Goal: Find specific fact

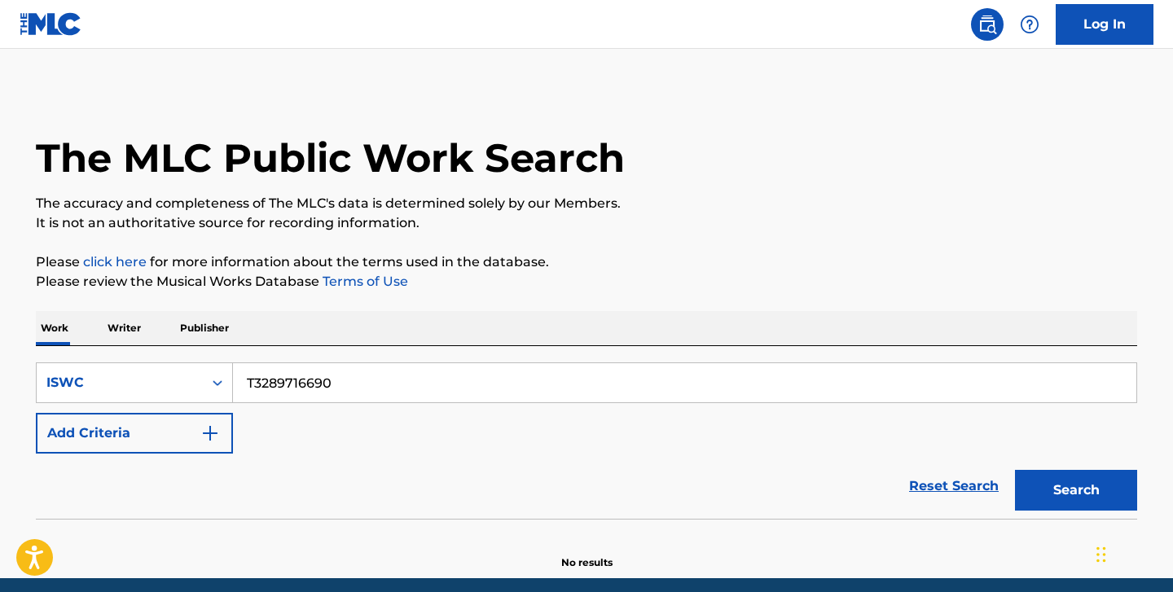
click at [276, 394] on input "T3289716690" at bounding box center [684, 382] width 903 height 39
click at [1015, 470] on button "Search" at bounding box center [1076, 490] width 122 height 41
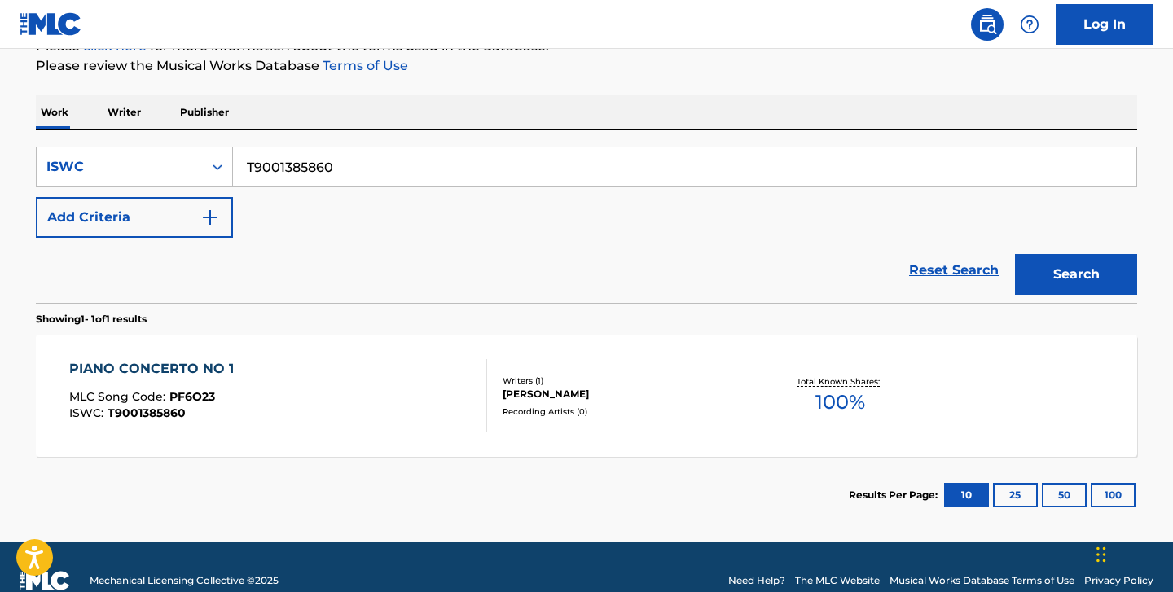
scroll to position [224, 0]
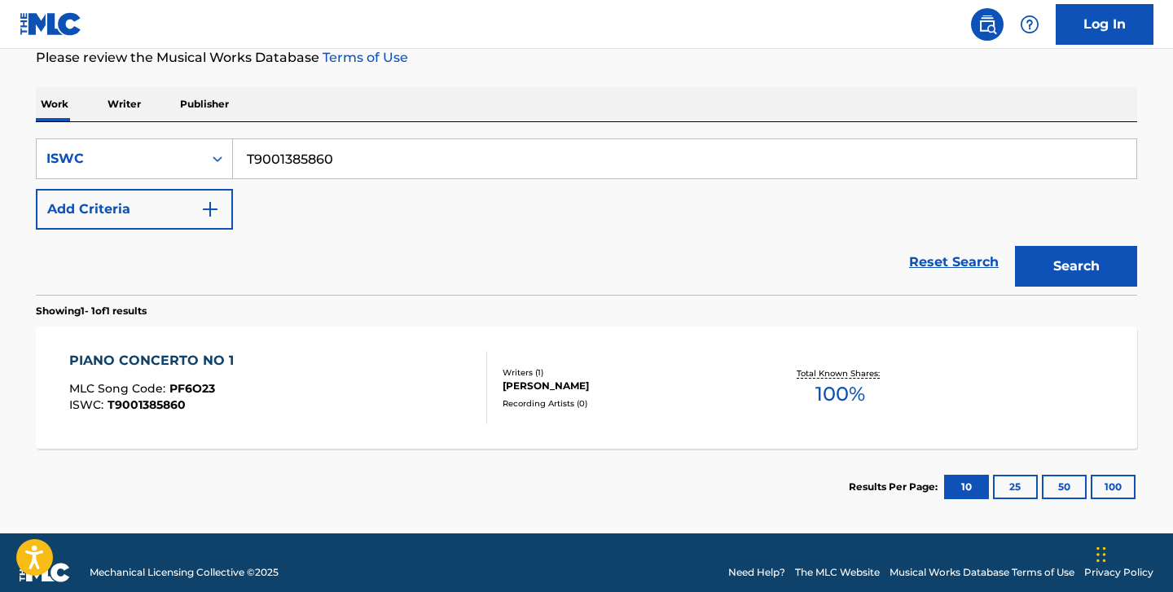
click at [287, 162] on input "T9001385860" at bounding box center [684, 158] width 903 height 39
paste input "11345714"
type input "T9011345714"
click at [1015, 246] on button "Search" at bounding box center [1076, 266] width 122 height 41
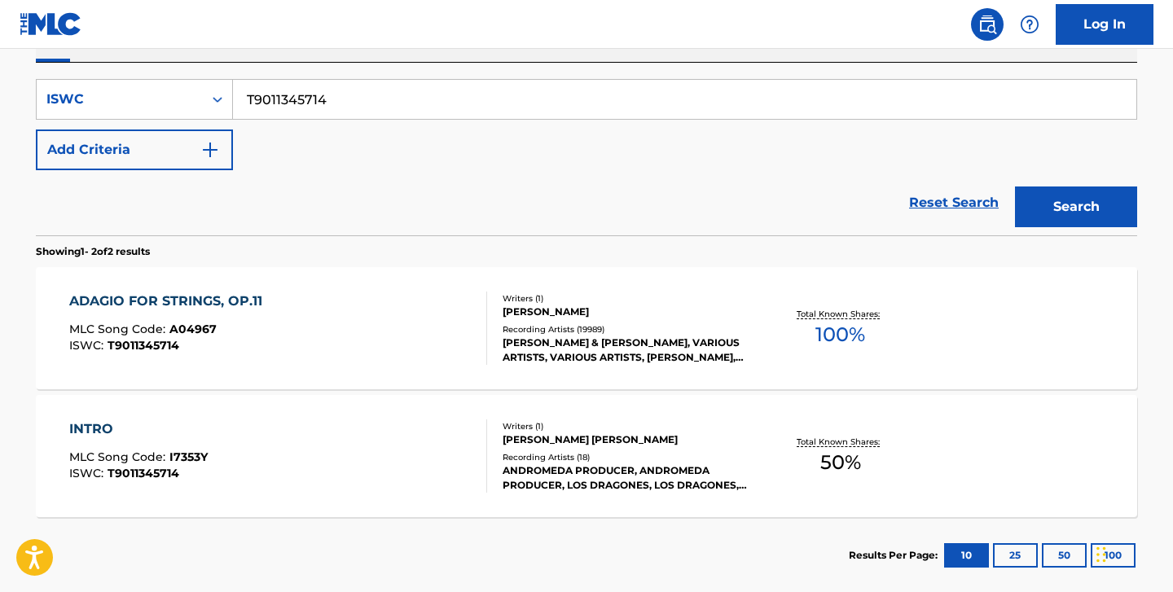
scroll to position [287, 0]
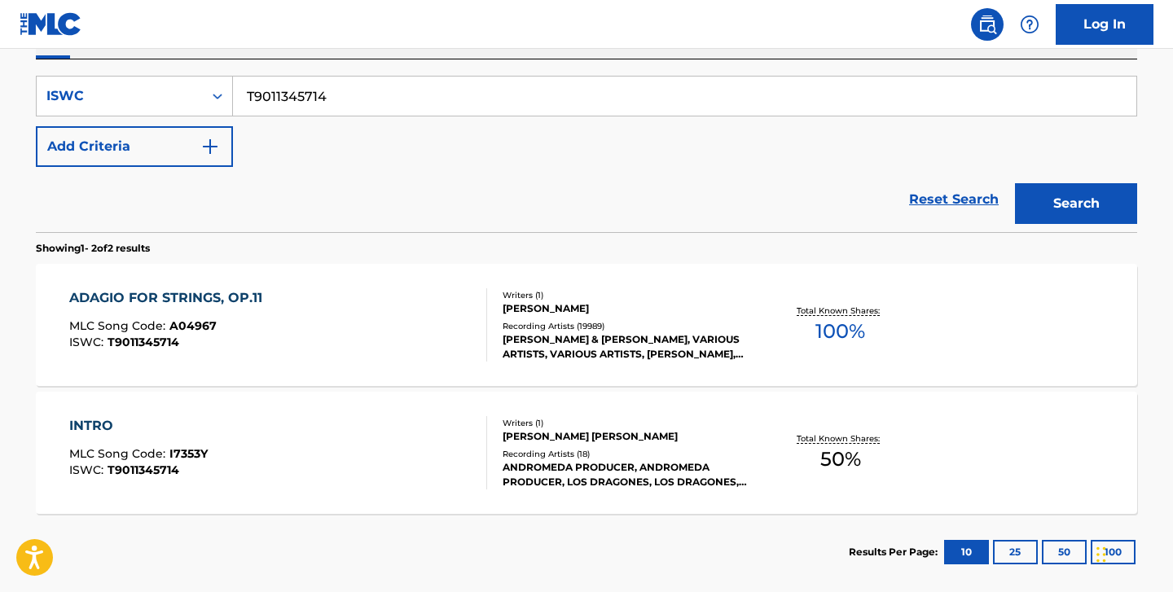
click at [558, 306] on div "[PERSON_NAME]" at bounding box center [626, 308] width 246 height 15
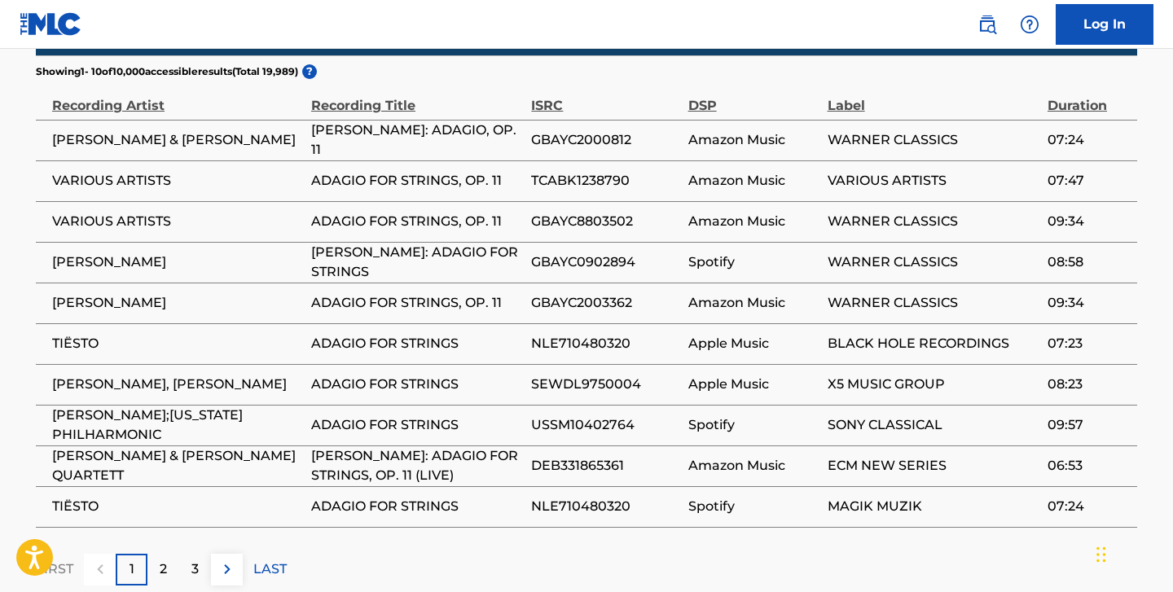
scroll to position [1162, 0]
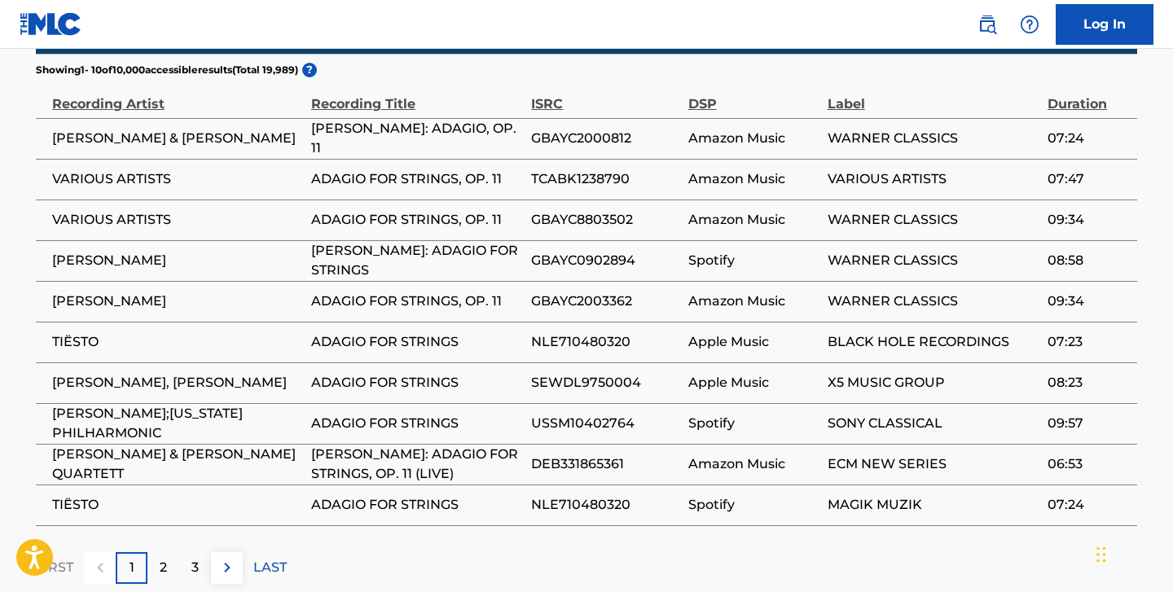
click at [163, 567] on p "2" at bounding box center [163, 568] width 7 height 20
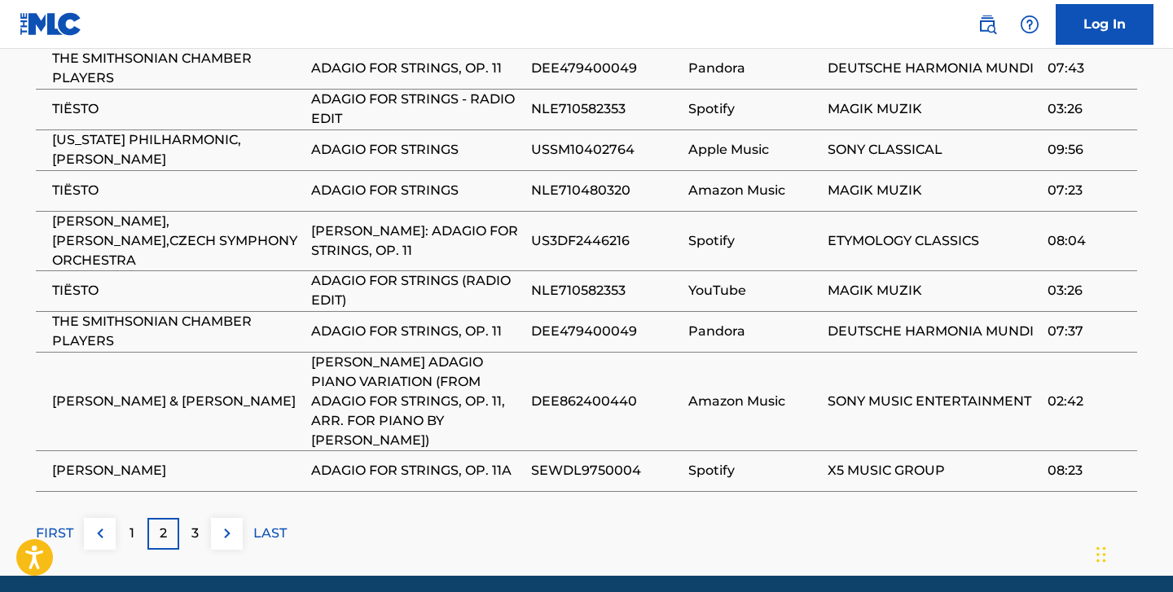
scroll to position [1298, 0]
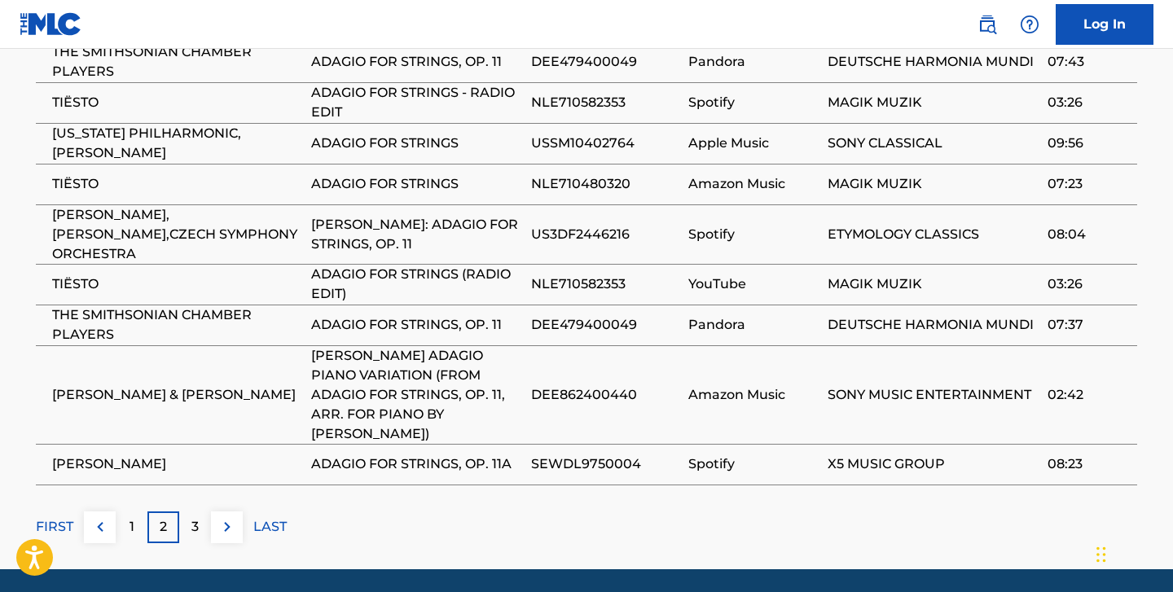
click at [198, 525] on p "3" at bounding box center [194, 527] width 7 height 20
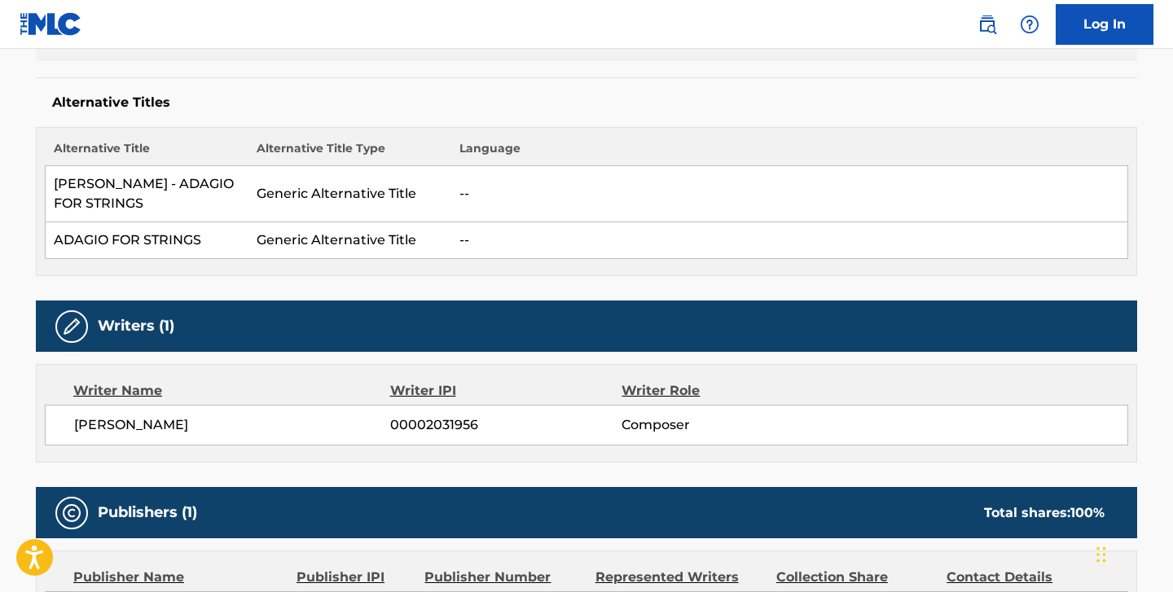
scroll to position [0, 0]
